Goal: Information Seeking & Learning: Learn about a topic

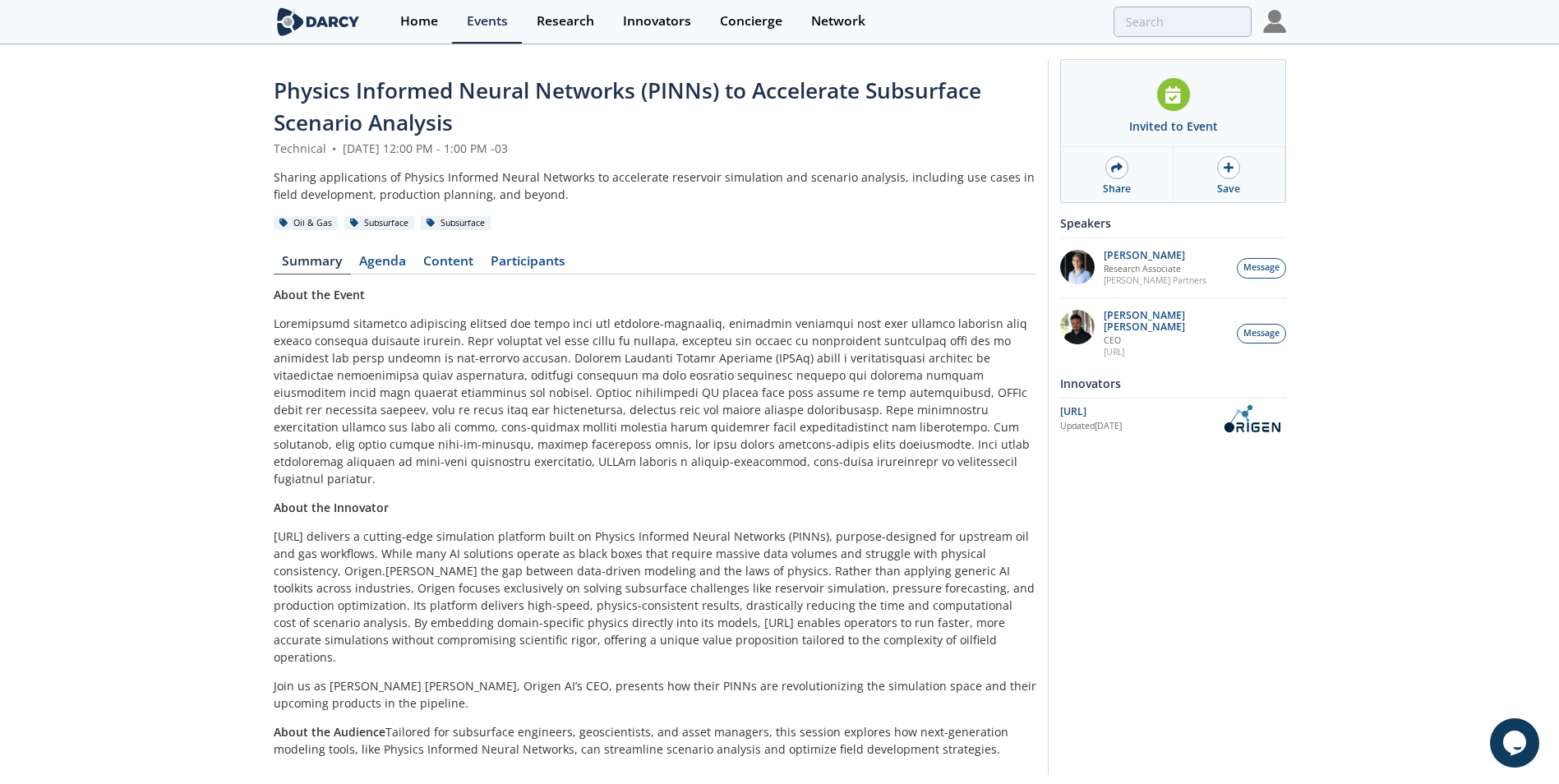
scroll to position [18, 0]
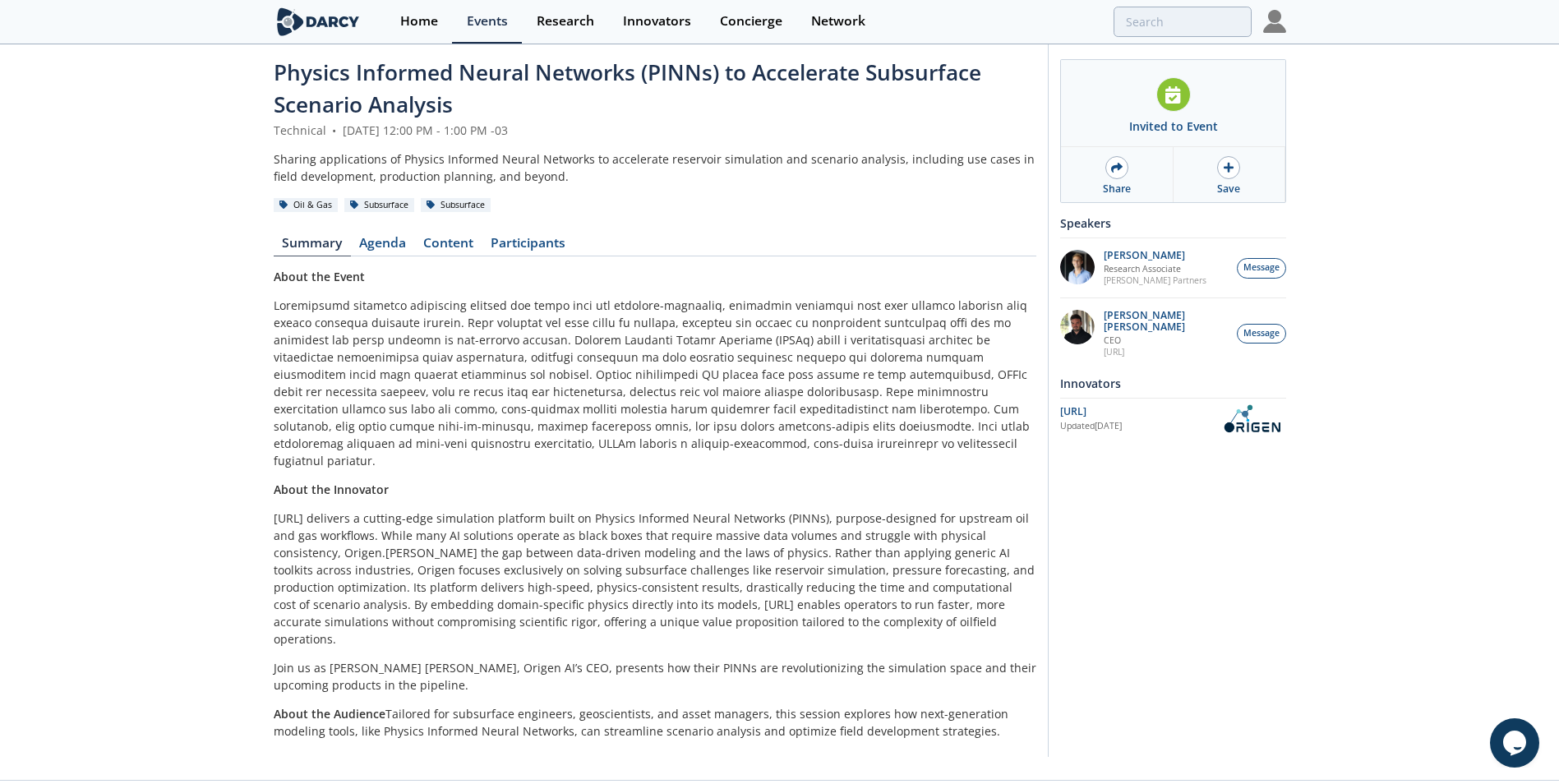
drag, startPoint x: 489, startPoint y: 312, endPoint x: 409, endPoint y: 259, distance: 96.0
click at [489, 312] on p at bounding box center [655, 382] width 763 height 173
click at [401, 246] on link "Agenda" at bounding box center [383, 246] width 64 height 19
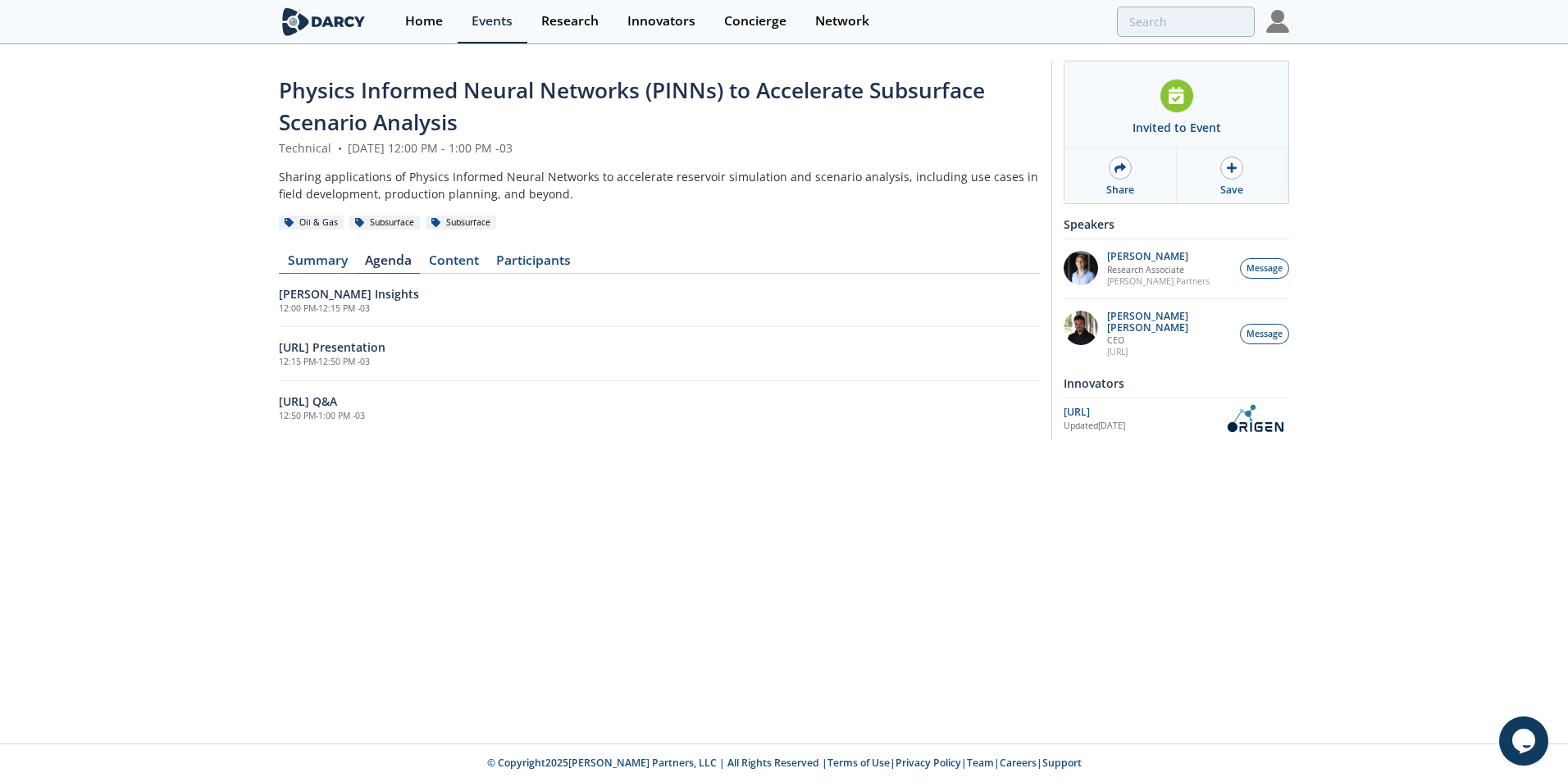
click at [315, 255] on link "Summary" at bounding box center [318, 264] width 77 height 19
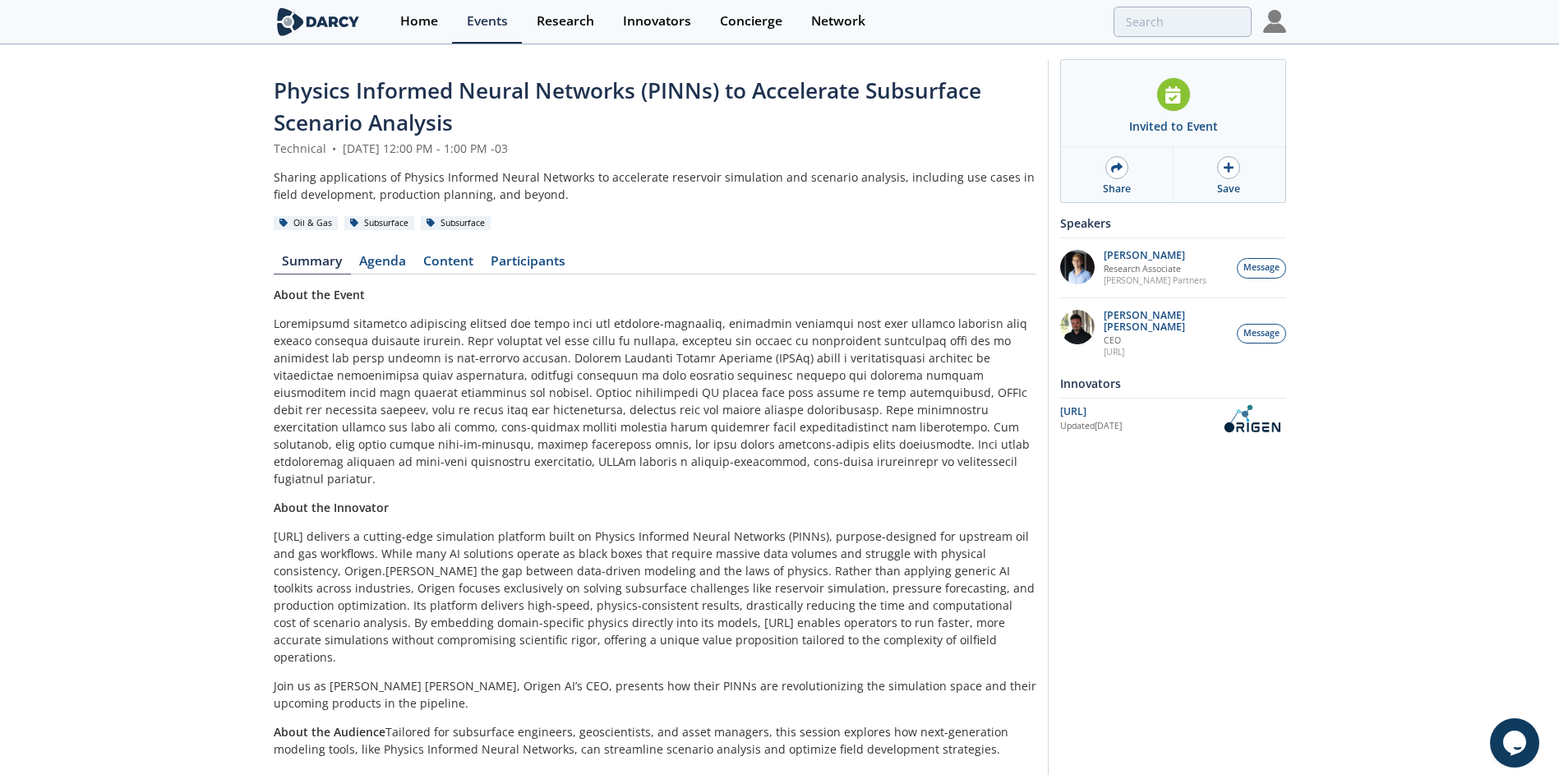
scroll to position [18, 0]
click at [473, 266] on link "Content" at bounding box center [449, 264] width 67 height 19
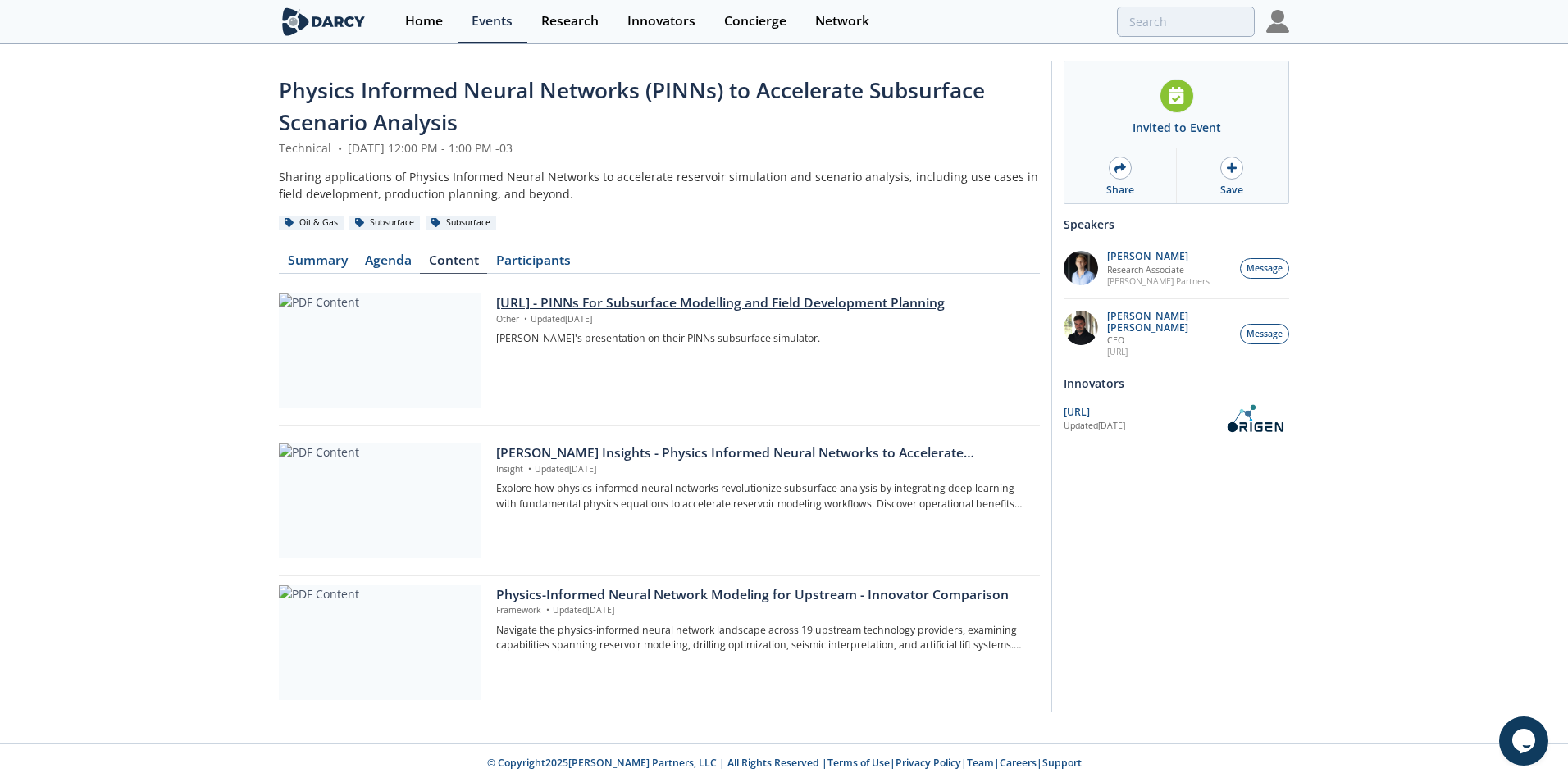
click at [406, 360] on div at bounding box center [380, 350] width 203 height 115
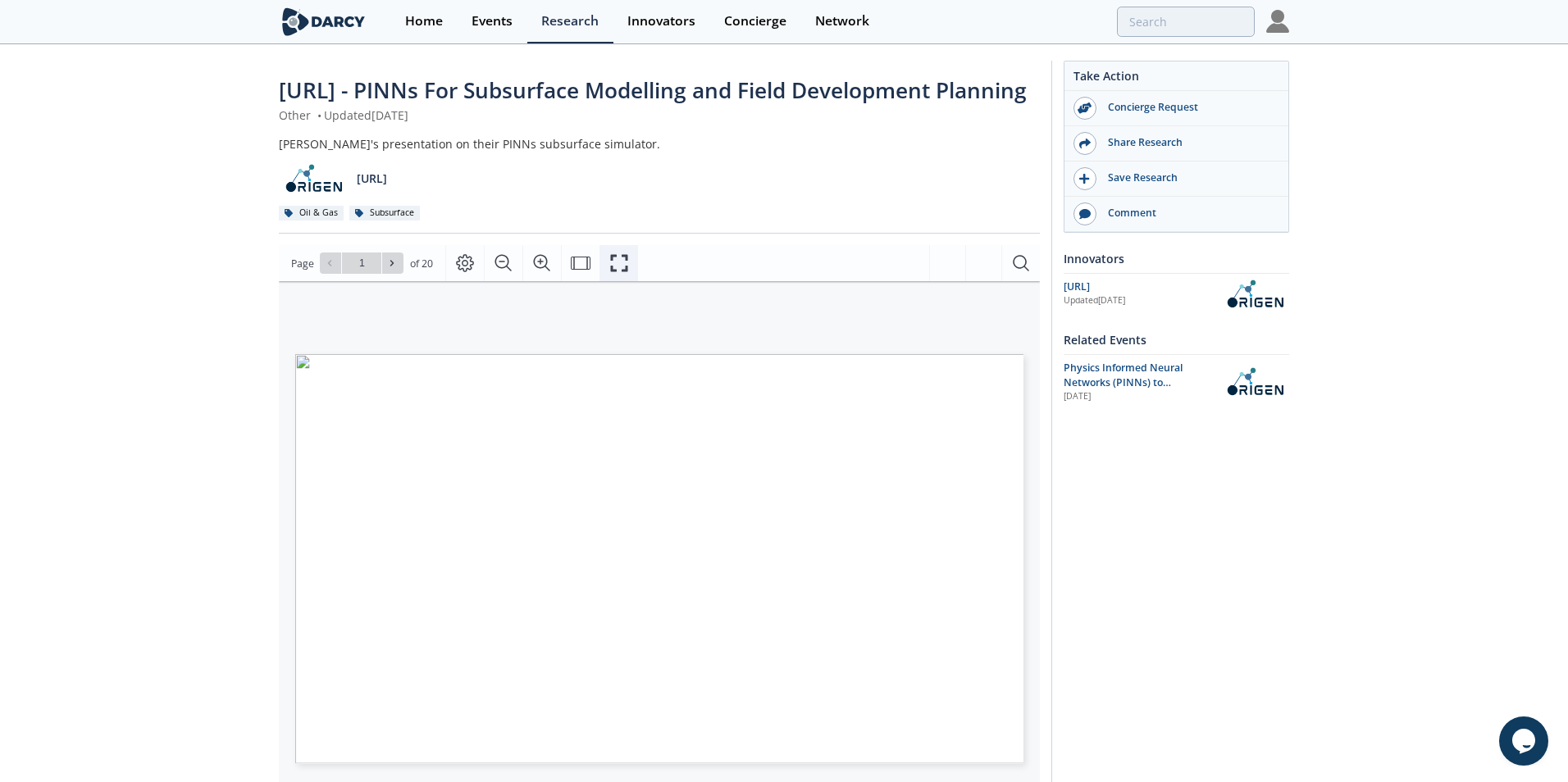
click at [628, 281] on button "Fullscreen" at bounding box center [618, 263] width 39 height 36
click at [618, 273] on icon "Fullscreen" at bounding box center [618, 263] width 19 height 19
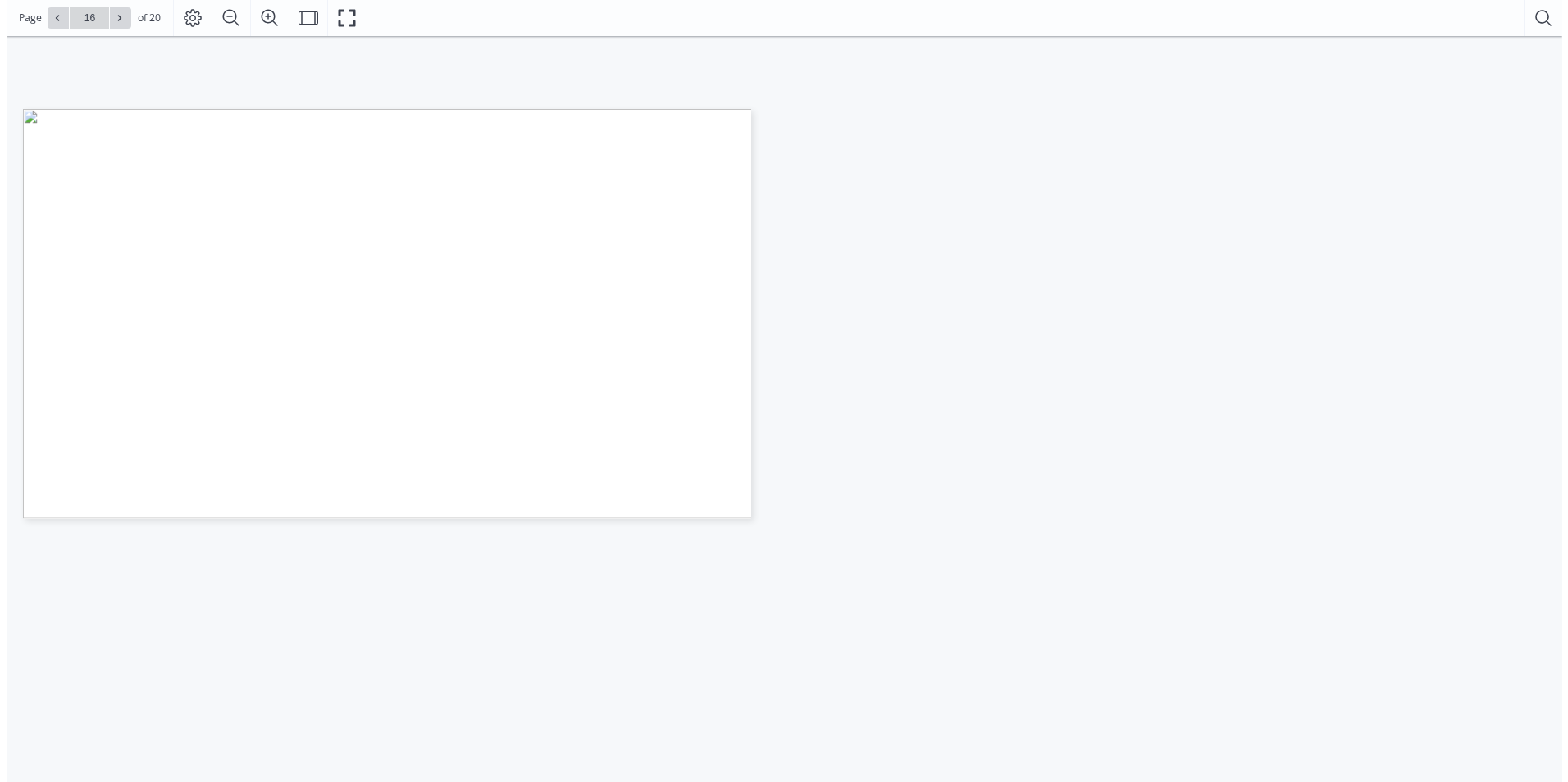
scroll to position [246, 0]
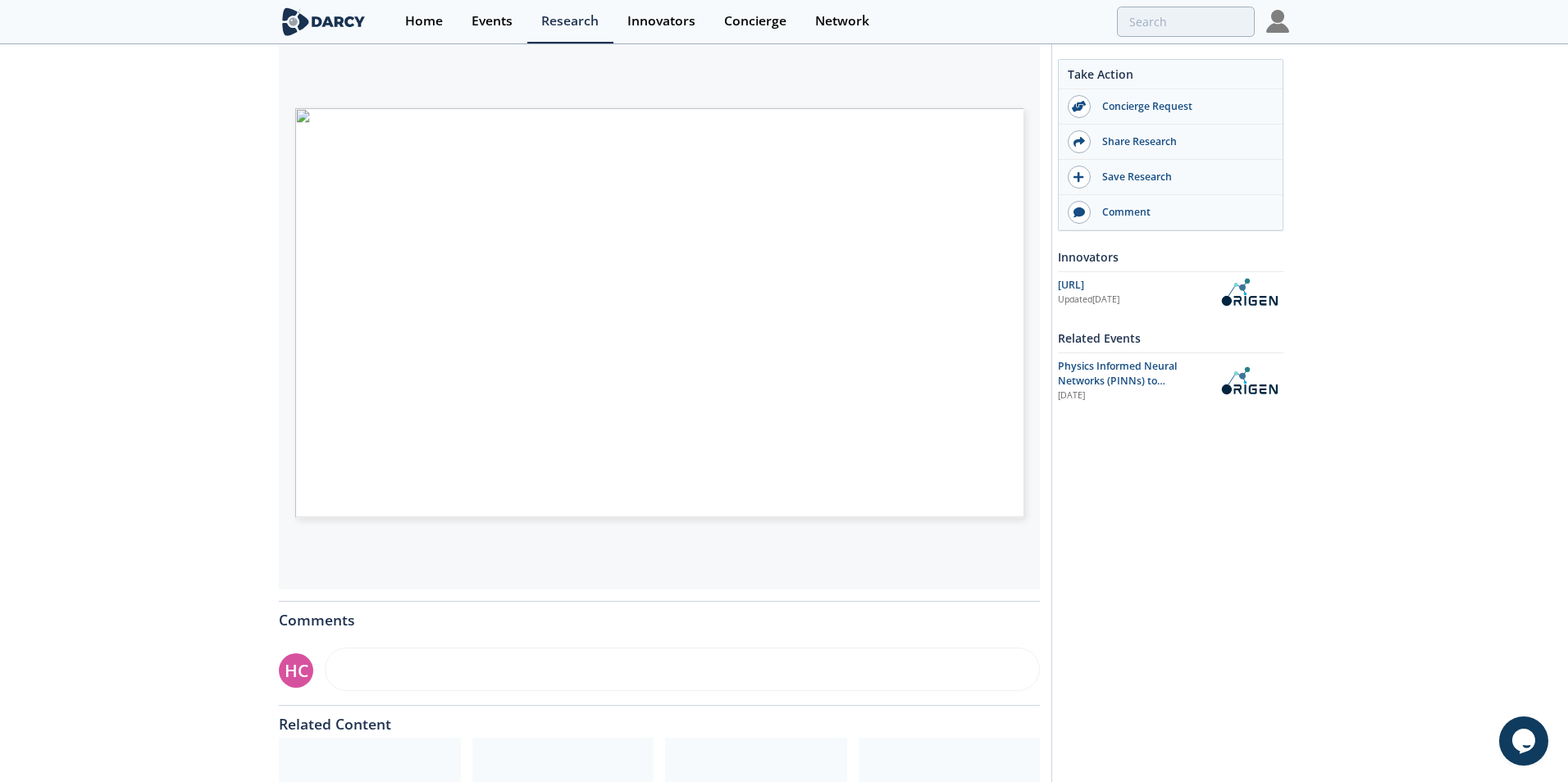
type input "15"
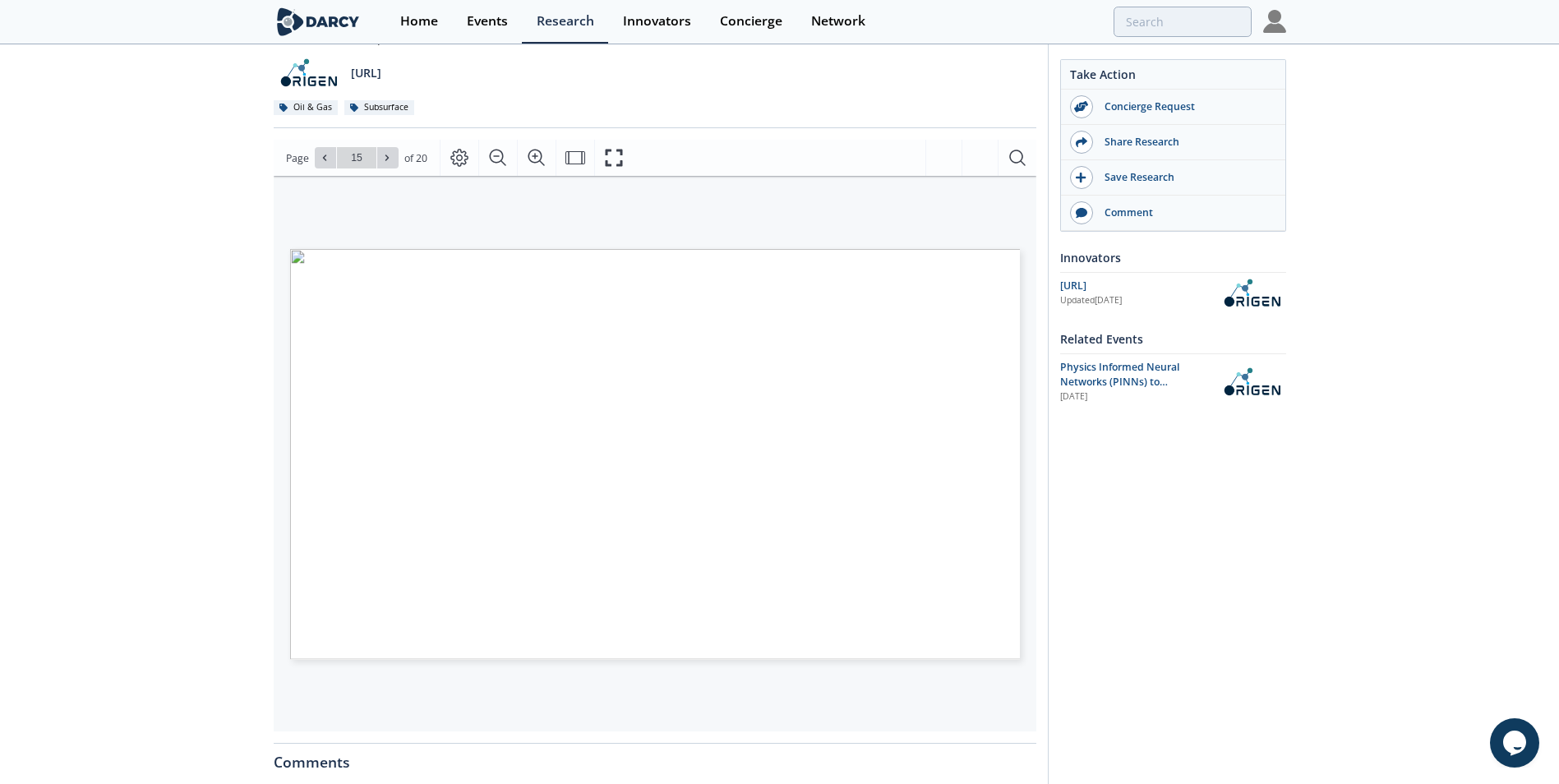
scroll to position [0, 0]
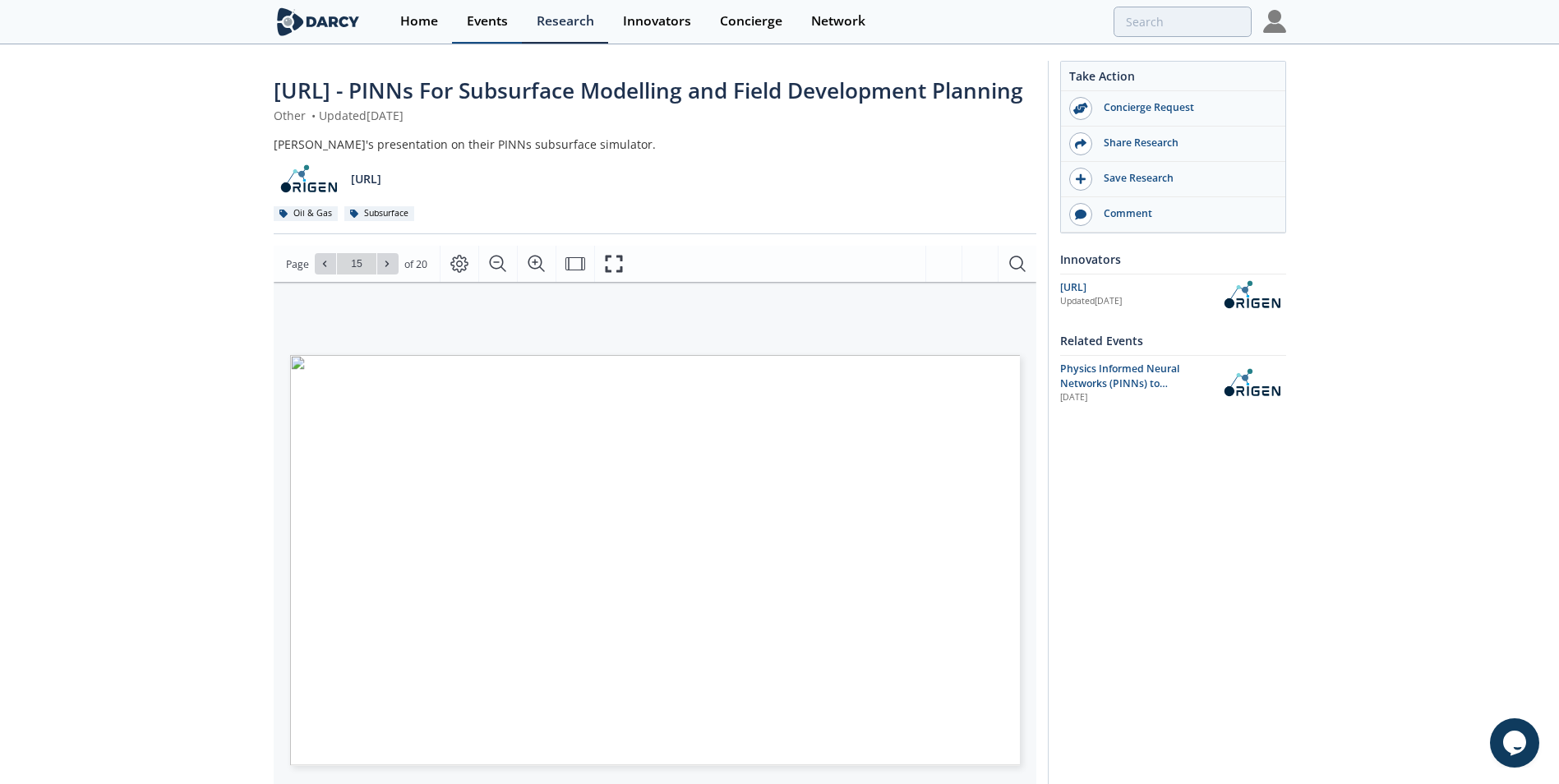
click at [486, 32] on link "Events" at bounding box center [487, 22] width 70 height 44
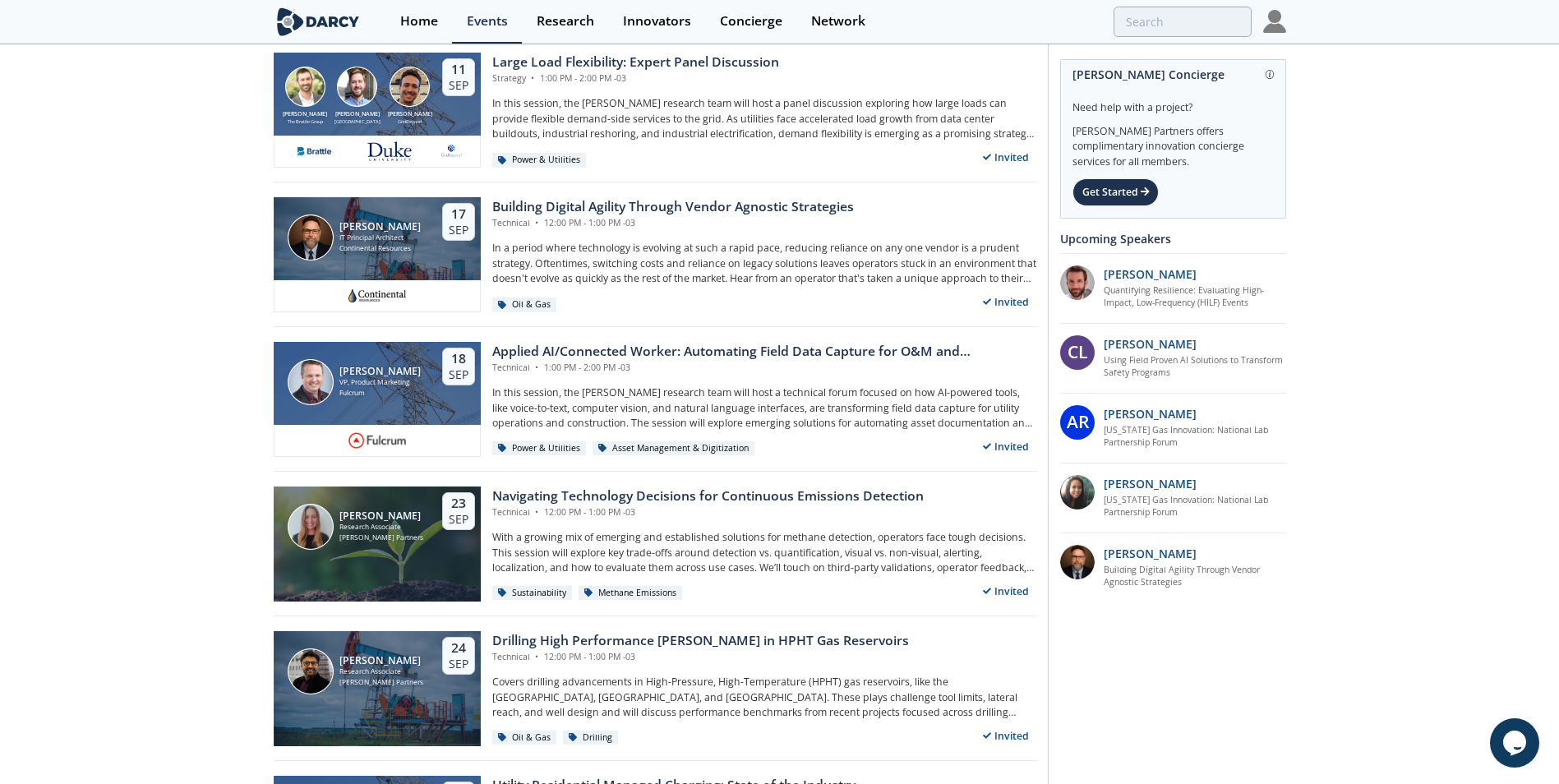
scroll to position [658, 0]
